Goal: Check status: Check status

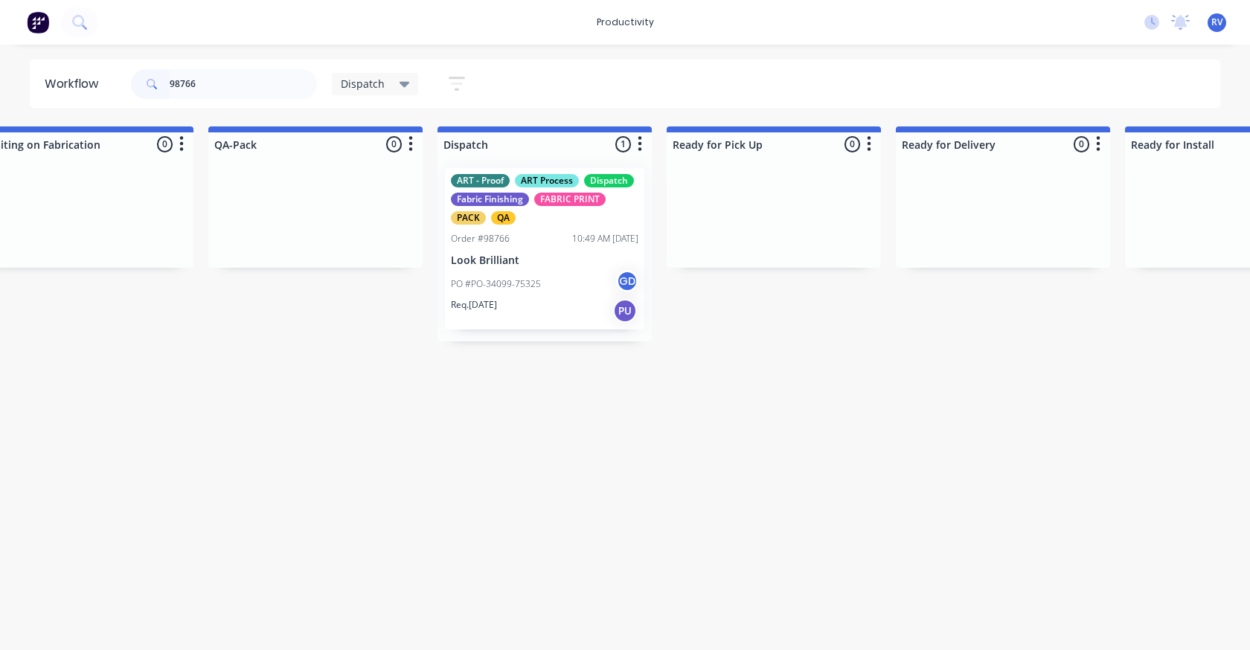
scroll to position [0, 866]
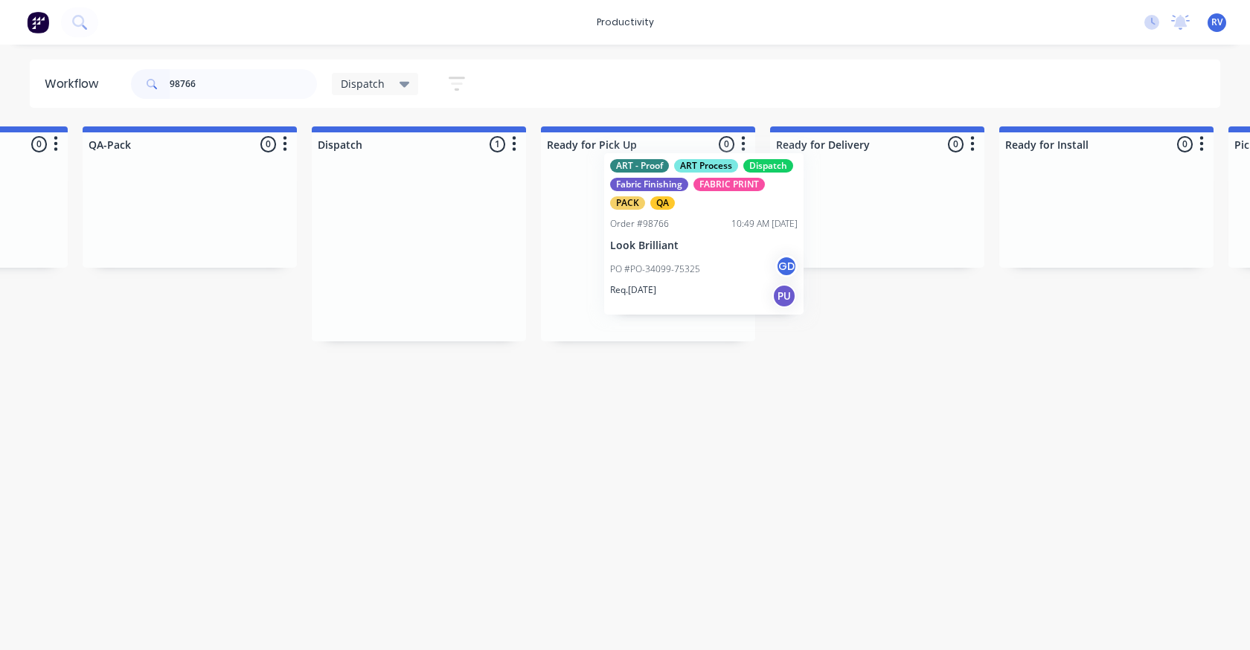
drag, startPoint x: 371, startPoint y: 251, endPoint x: 658, endPoint y: 235, distance: 287.6
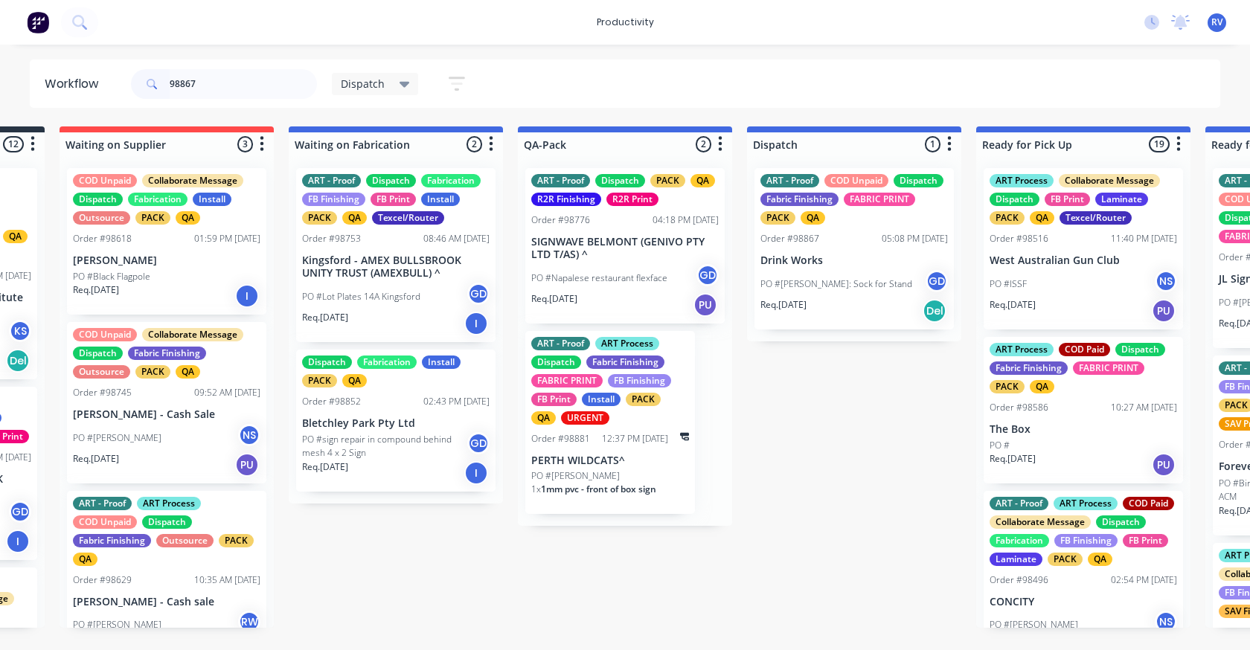
scroll to position [0, 796]
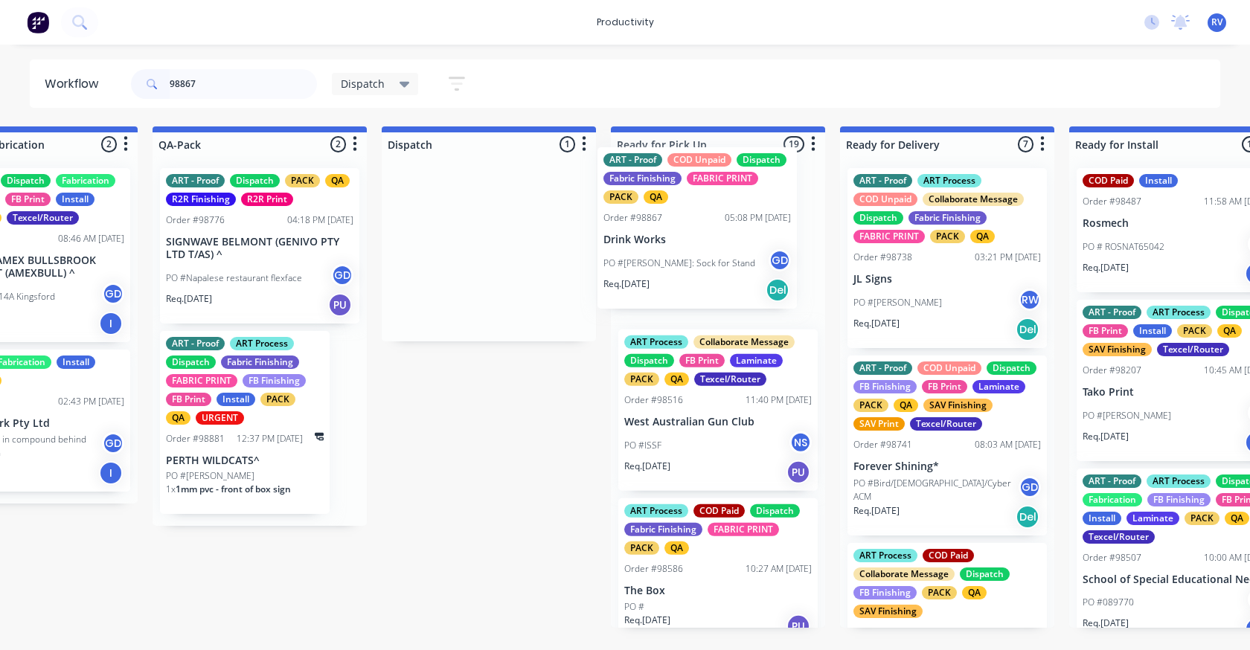
drag, startPoint x: 556, startPoint y: 227, endPoint x: 692, endPoint y: 216, distance: 136.5
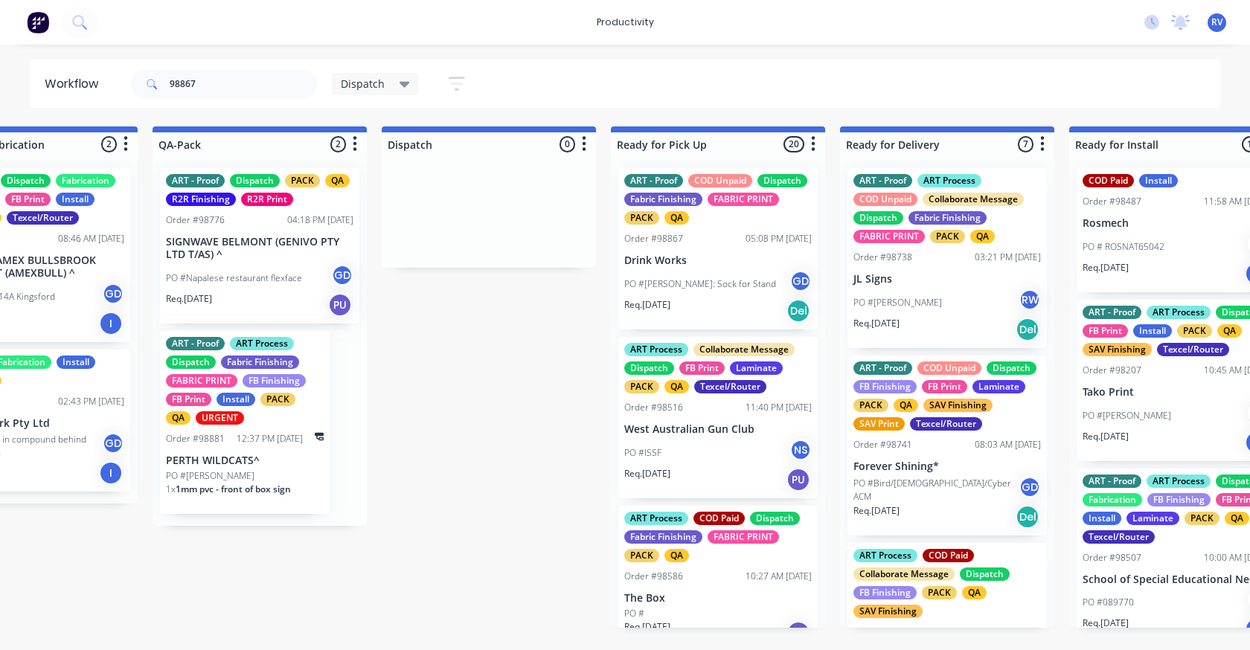
click at [745, 243] on div "05:08 PM [DATE]" at bounding box center [778, 238] width 66 height 13
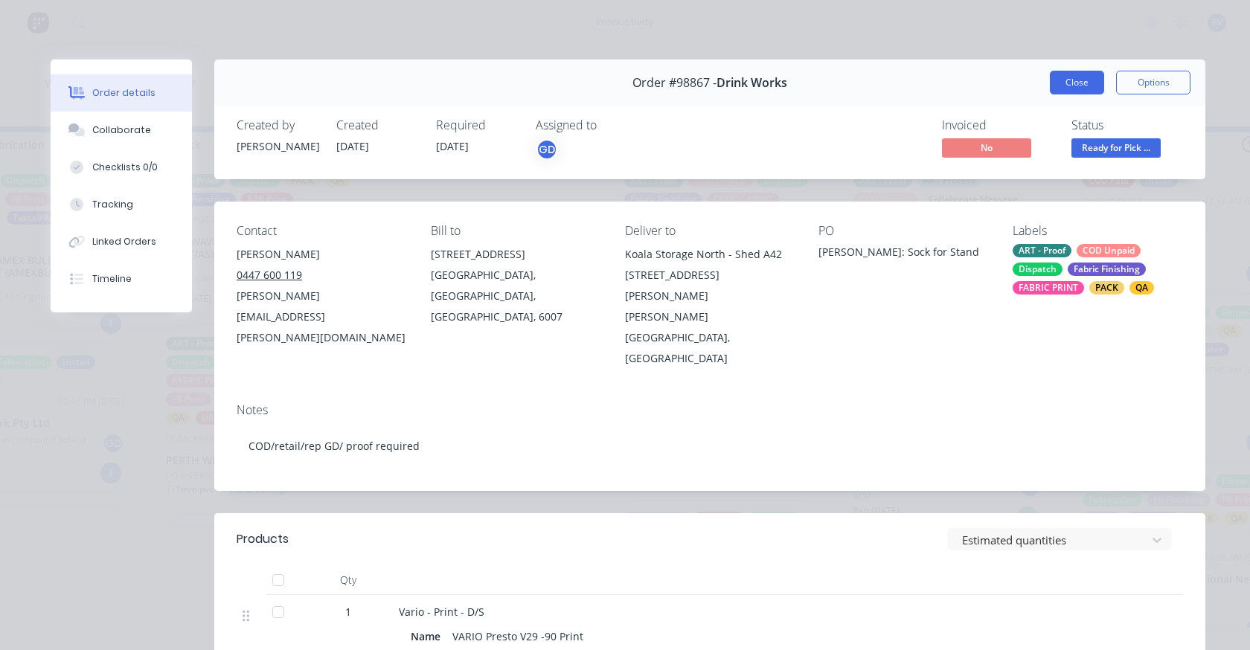
drag, startPoint x: 1059, startPoint y: 77, endPoint x: 967, endPoint y: 101, distance: 95.3
click at [1060, 77] on button "Close" at bounding box center [1077, 83] width 54 height 24
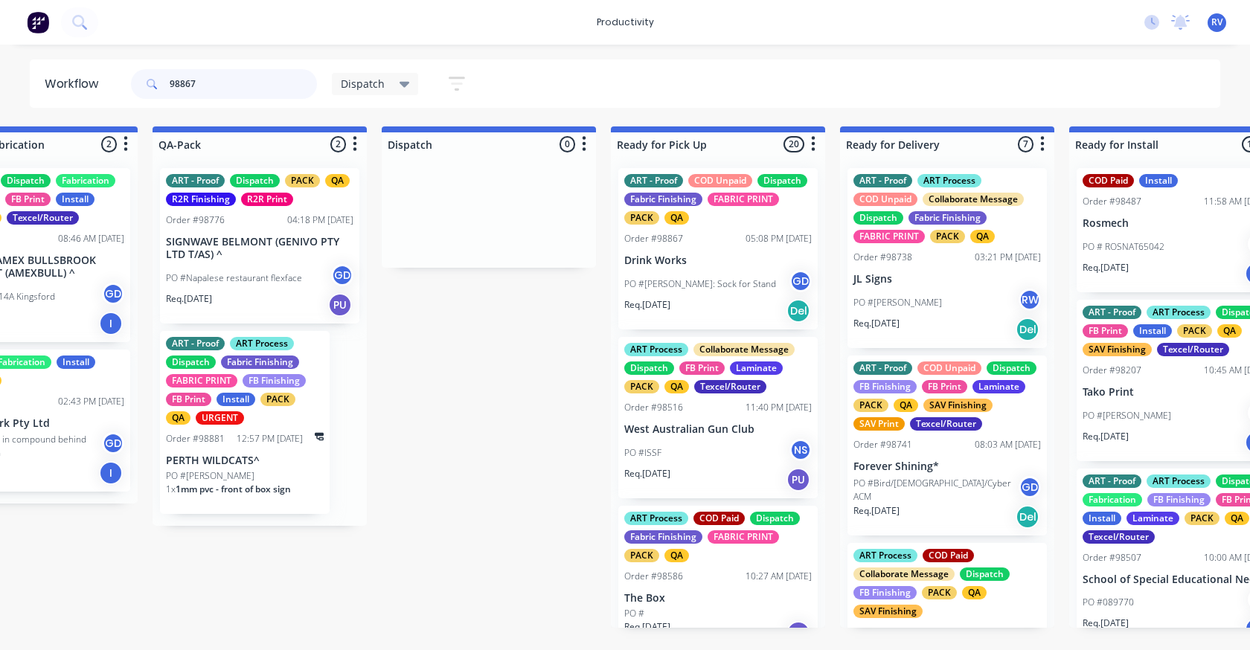
click at [208, 91] on input "98867" at bounding box center [243, 84] width 147 height 30
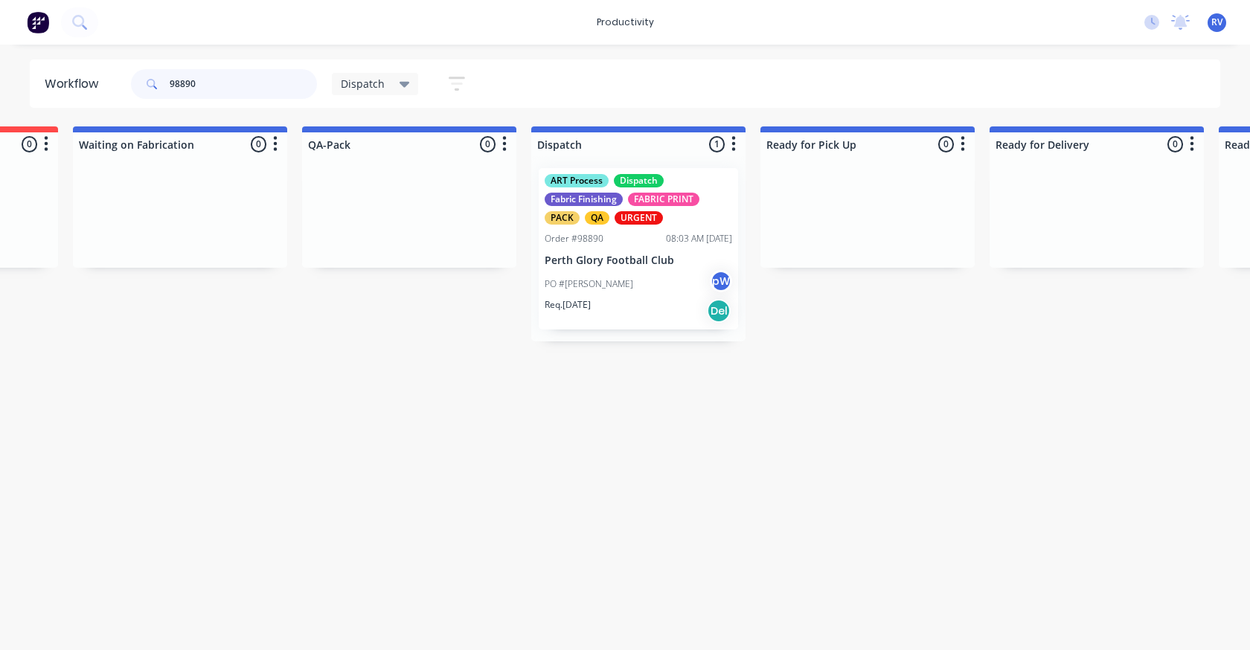
scroll to position [0, 827]
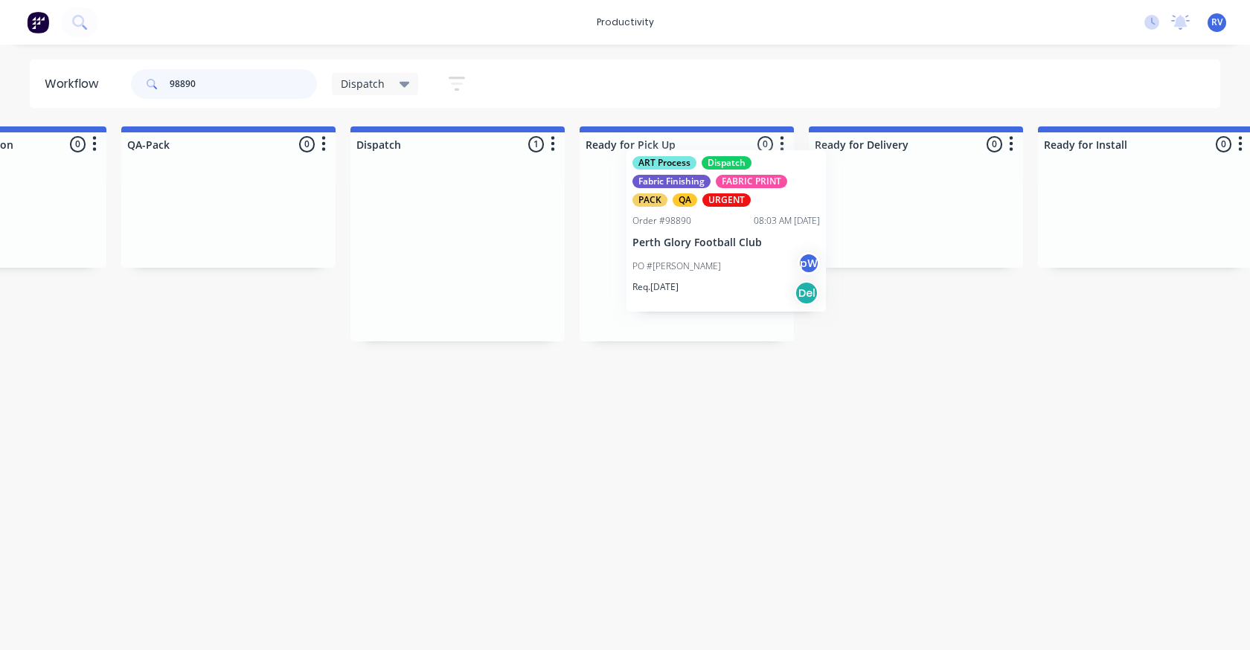
drag, startPoint x: 481, startPoint y: 266, endPoint x: 703, endPoint y: 263, distance: 222.5
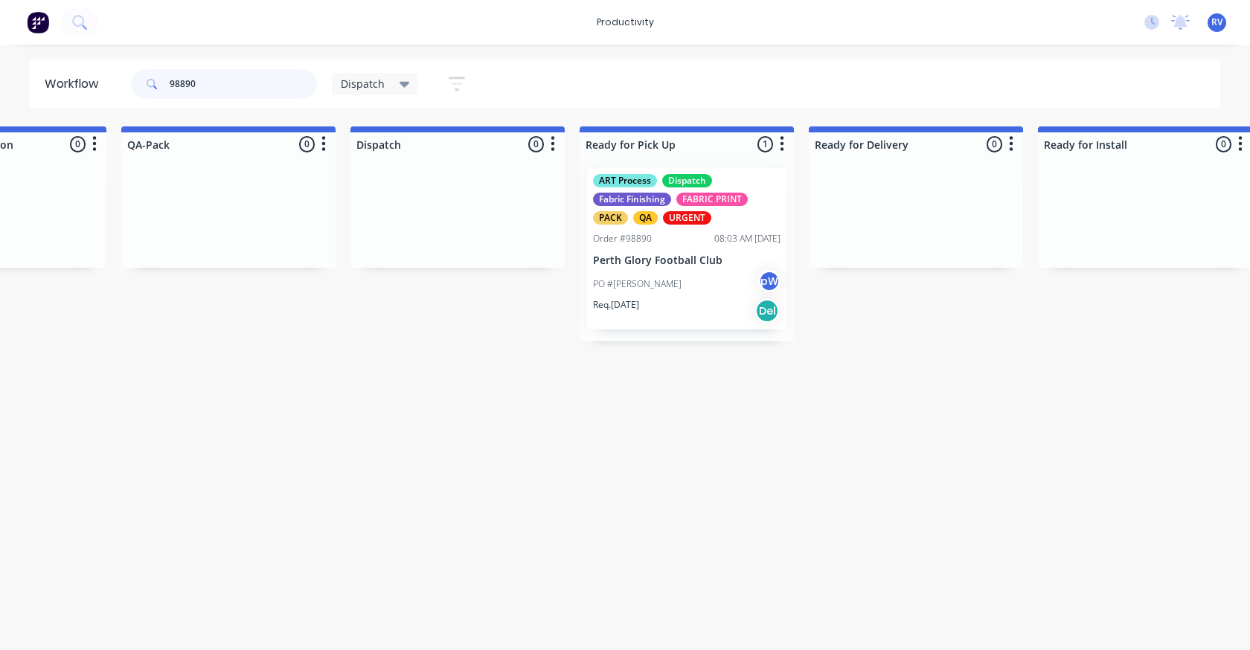
type input "98890"
click at [352, 81] on span "Dispatch" at bounding box center [363, 84] width 44 height 16
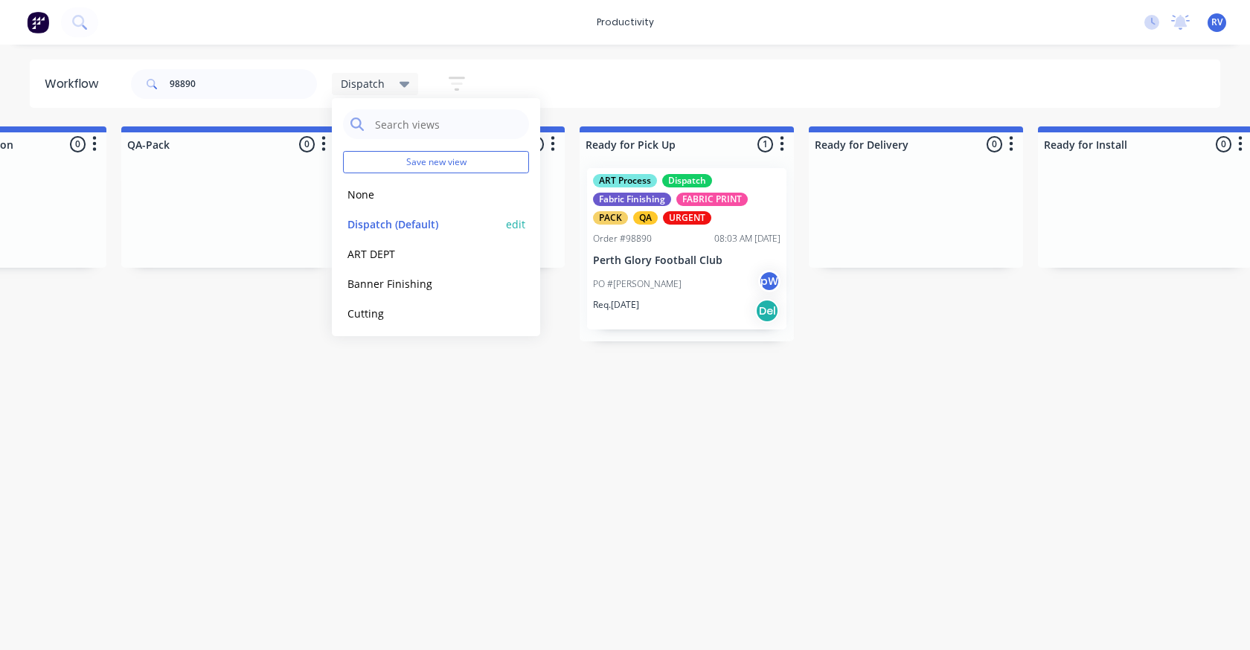
click at [357, 228] on button "Dispatch (Default)" at bounding box center [422, 224] width 158 height 17
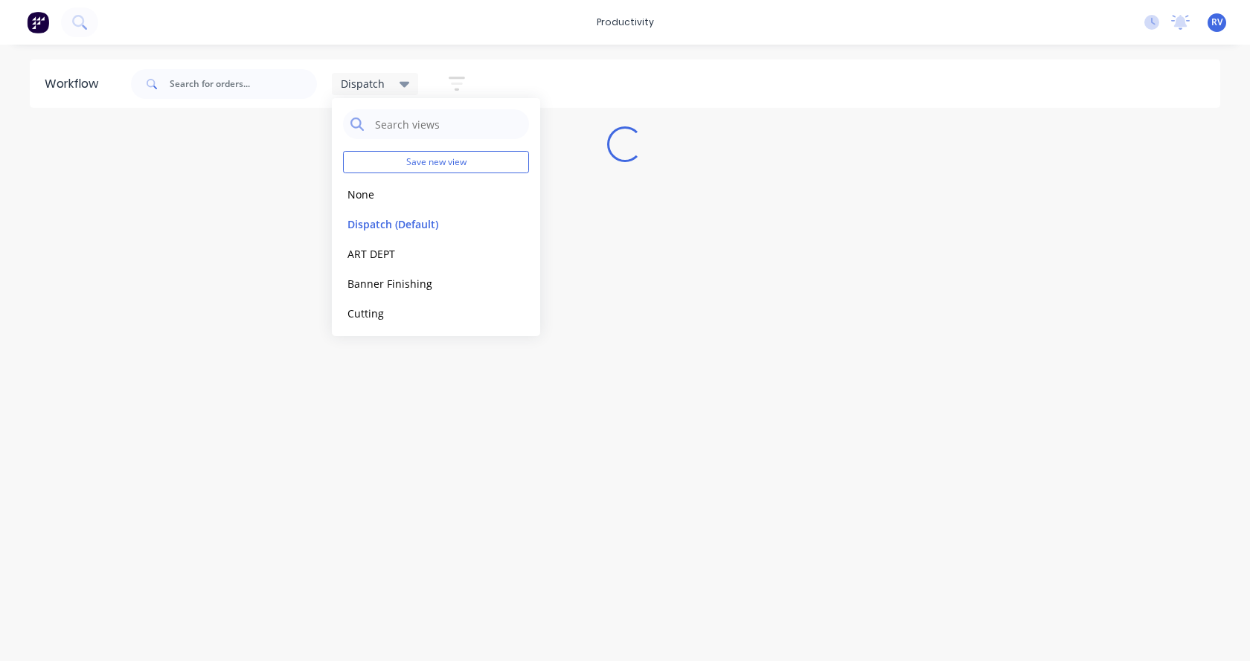
click at [315, 422] on div "Workflow Dispatch Save new view None edit Dispatch (Default) edit ART DEPT edit…" at bounding box center [625, 346] width 1250 height 572
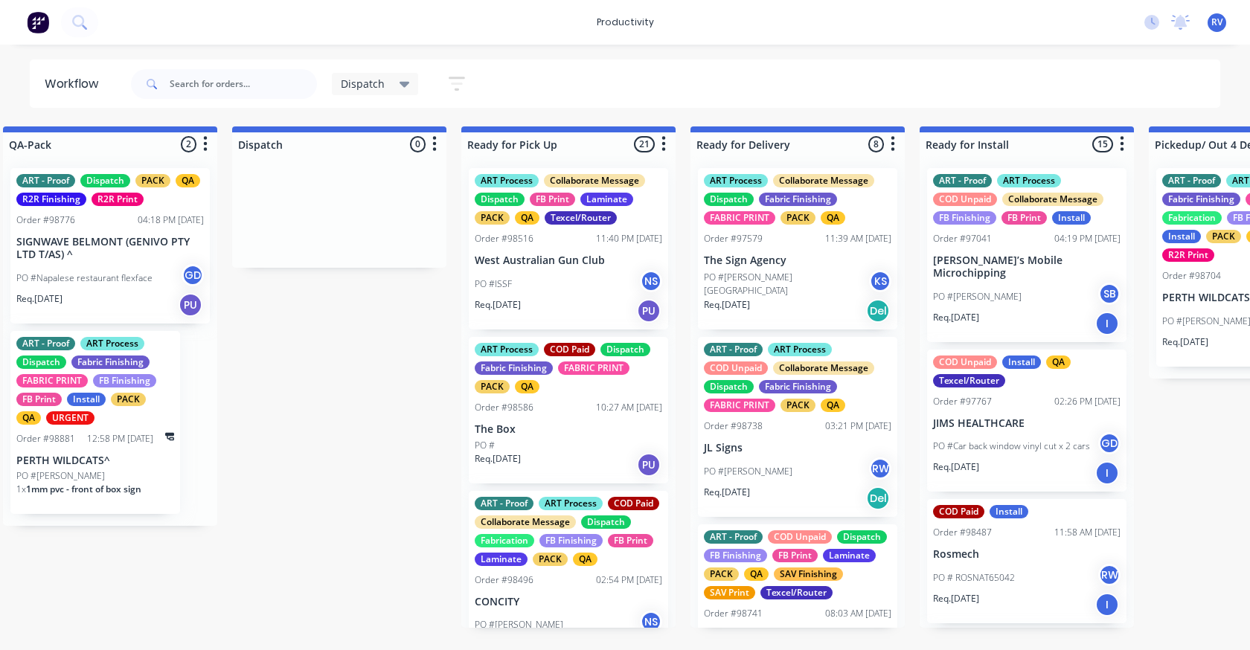
scroll to position [0, 987]
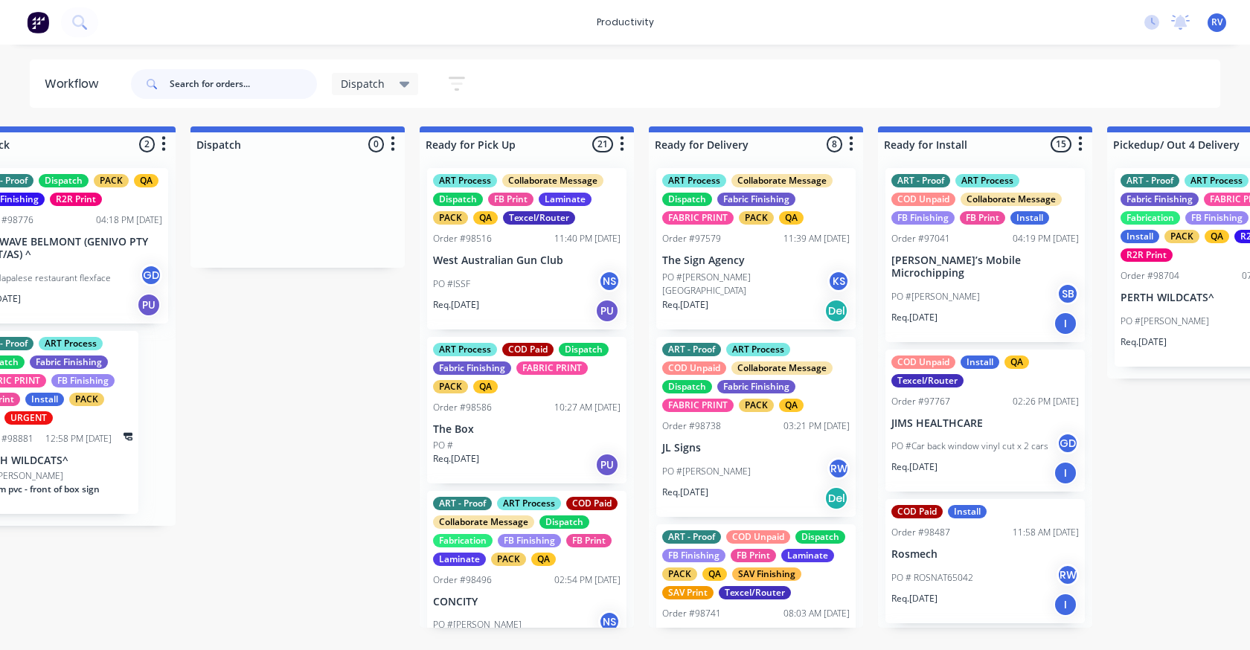
click at [190, 89] on input "text" at bounding box center [243, 84] width 147 height 30
type input "98776"
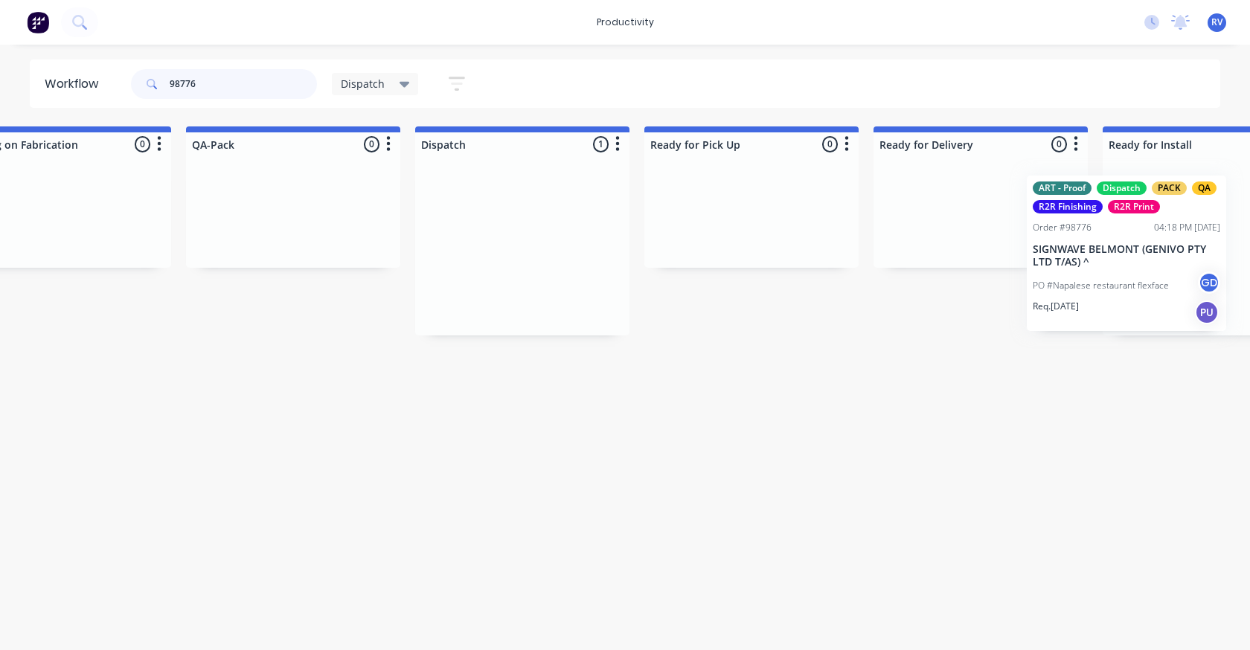
scroll to position [0, 806]
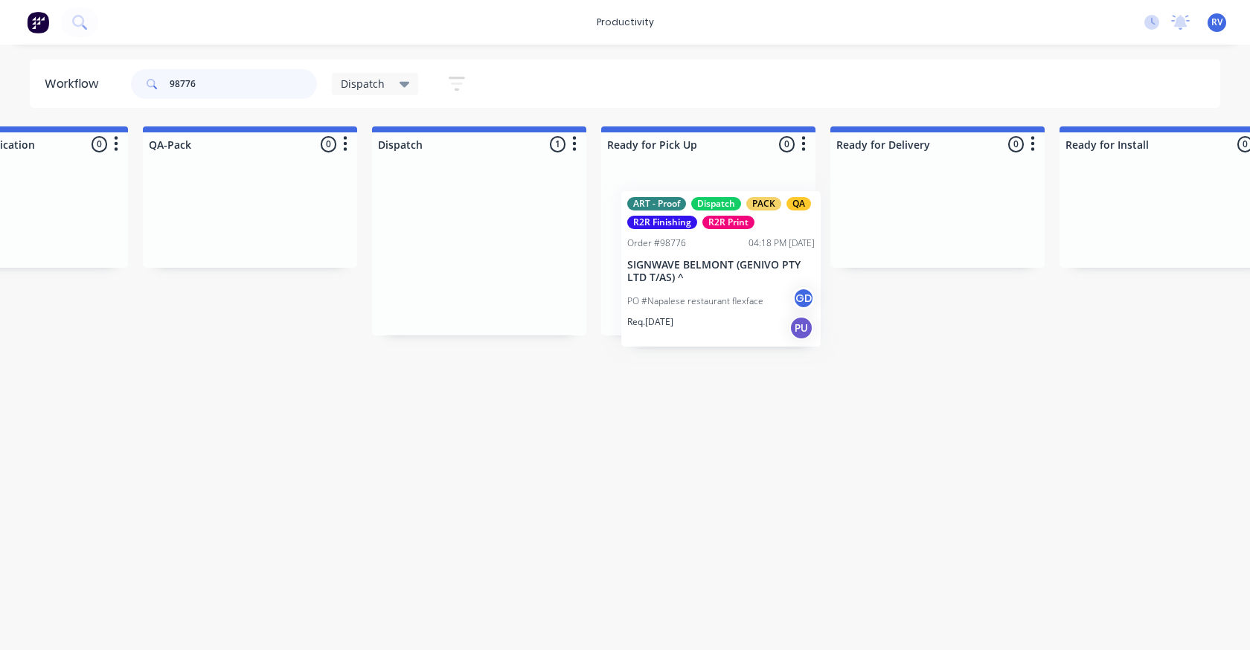
drag, startPoint x: 1214, startPoint y: 211, endPoint x: 648, endPoint y: 226, distance: 566.3
